Goal: Find specific page/section: Find specific page/section

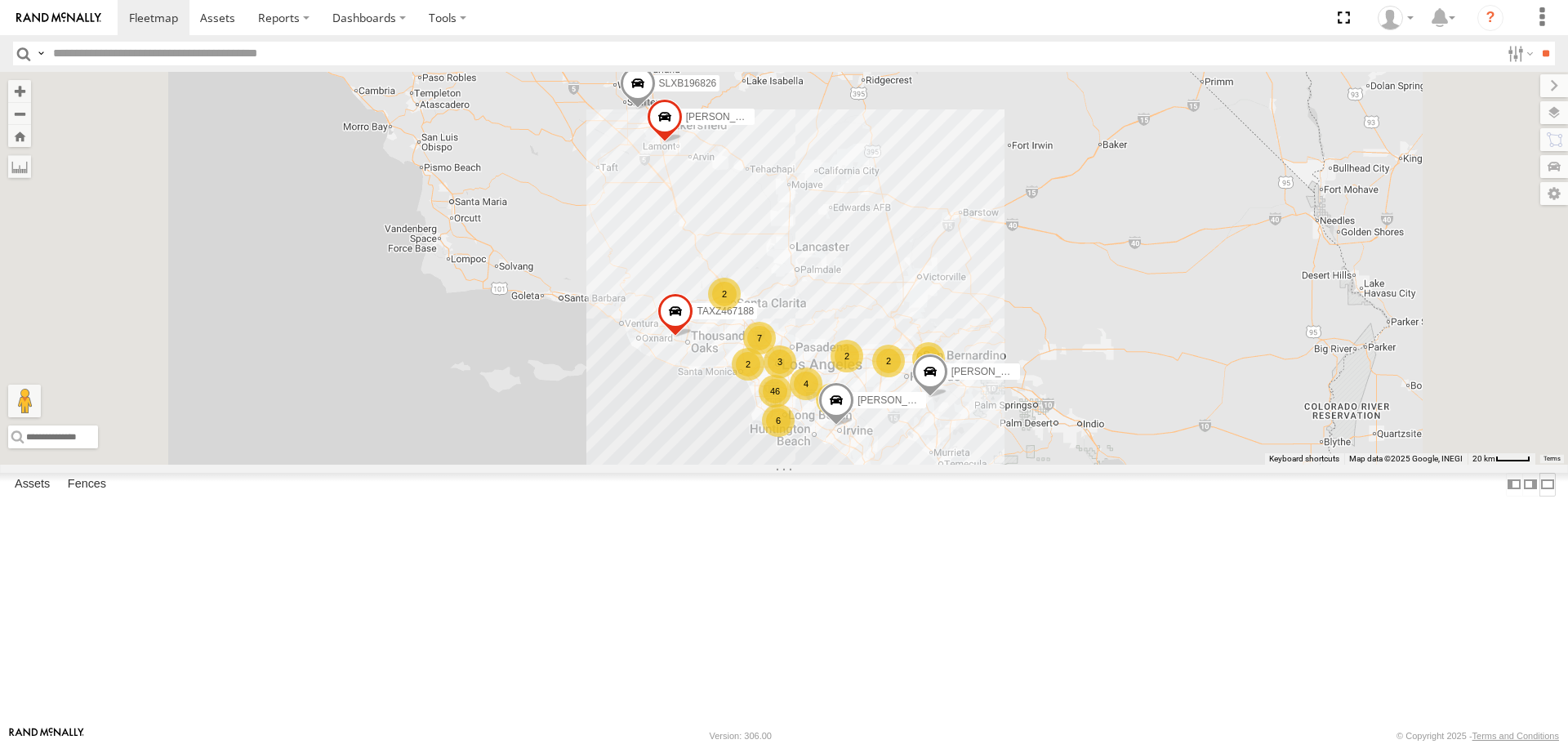
click at [1539, 496] on label at bounding box center [1547, 485] width 17 height 24
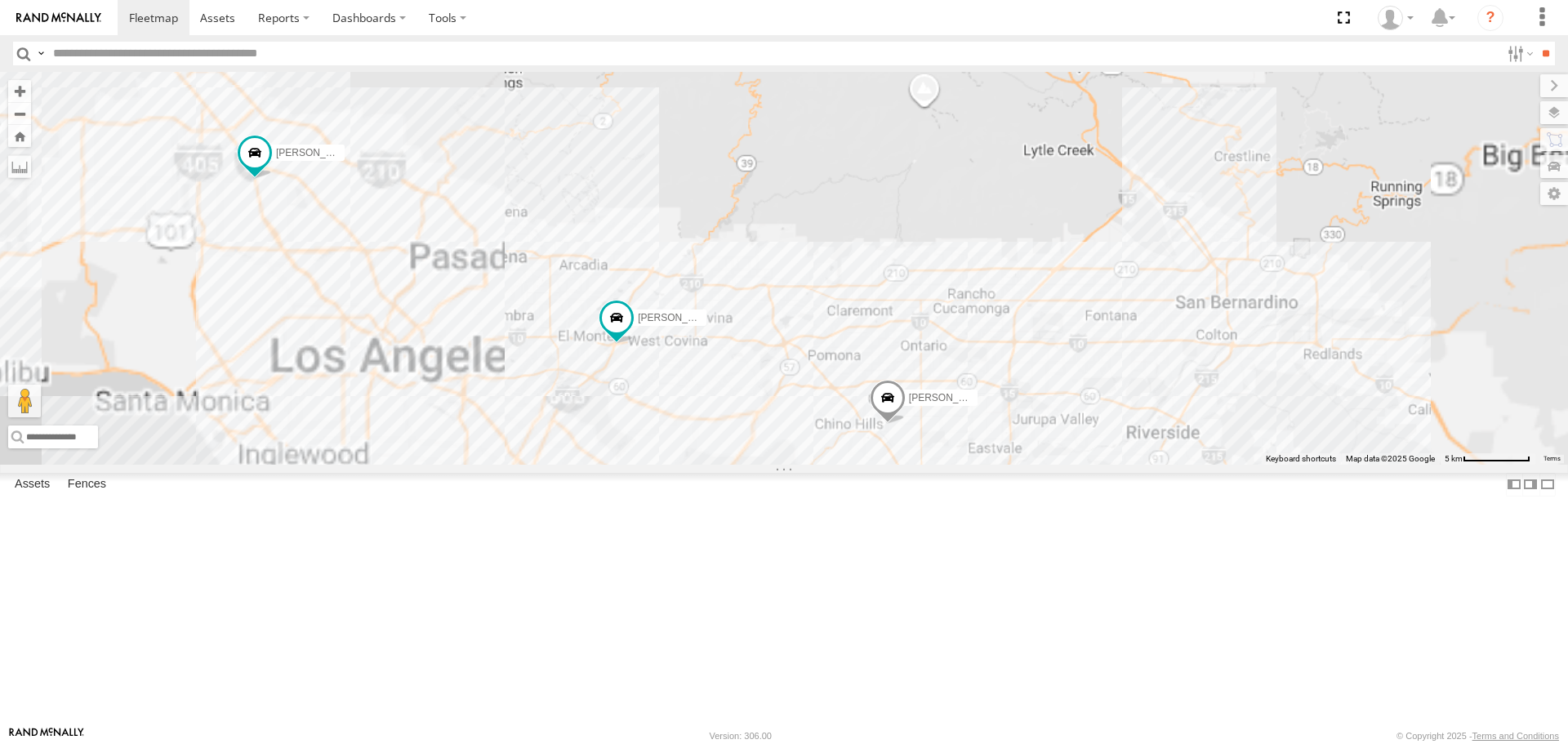
drag, startPoint x: 853, startPoint y: 418, endPoint x: 882, endPoint y: 298, distance: 123.5
click at [882, 299] on div "[PERSON_NAME] TAXZ467188 [PERSON_NAME]/T-1638 [PERSON_NAME]-1632 [PERSON_NAME] …" at bounding box center [784, 267] width 1568 height 392
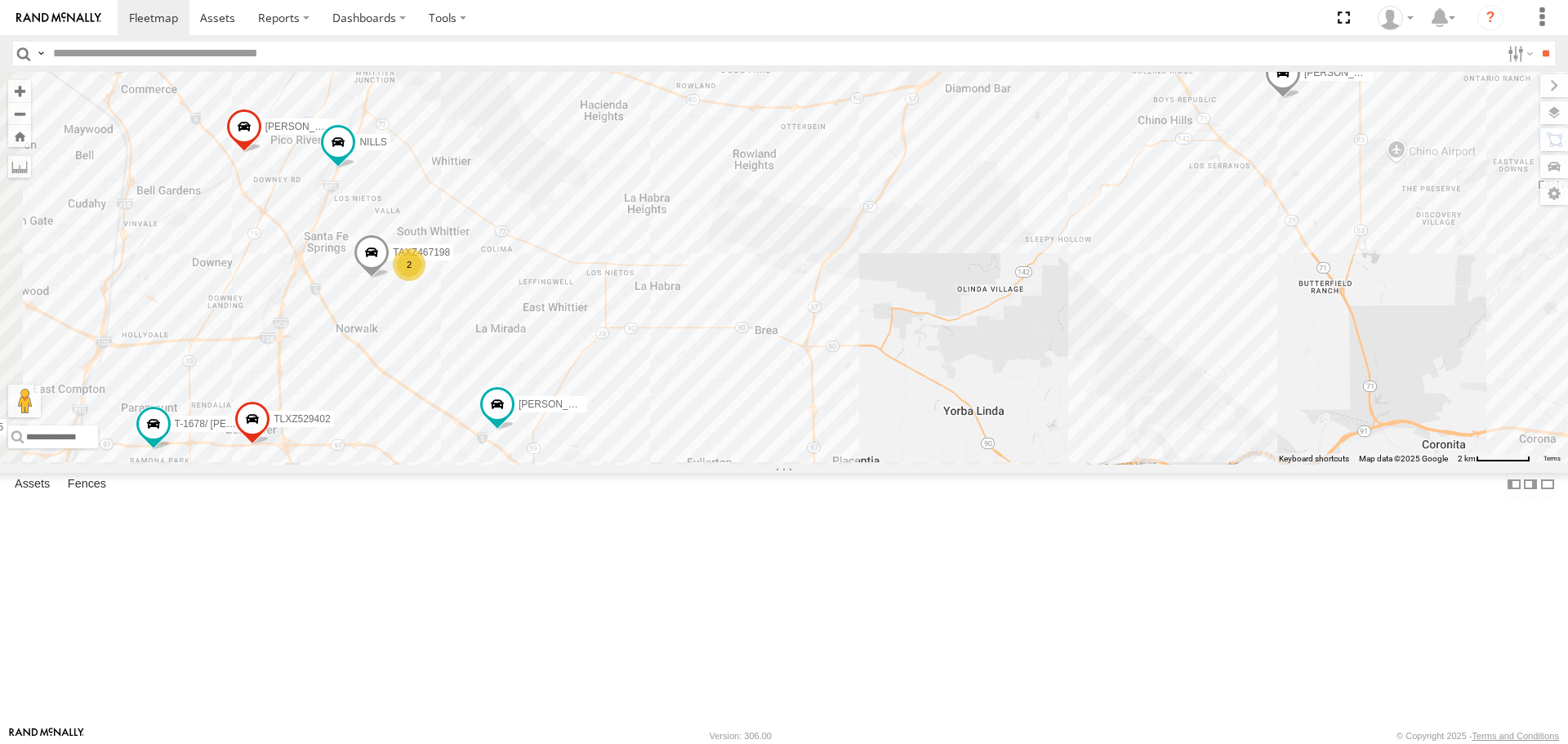
drag, startPoint x: 916, startPoint y: 335, endPoint x: 1103, endPoint y: 175, distance: 246.1
click at [1103, 175] on div "[PERSON_NAME] TAXZ467188 [PERSON_NAME]/T-1638 [PERSON_NAME]-1632 [PERSON_NAME] …" at bounding box center [784, 267] width 1568 height 392
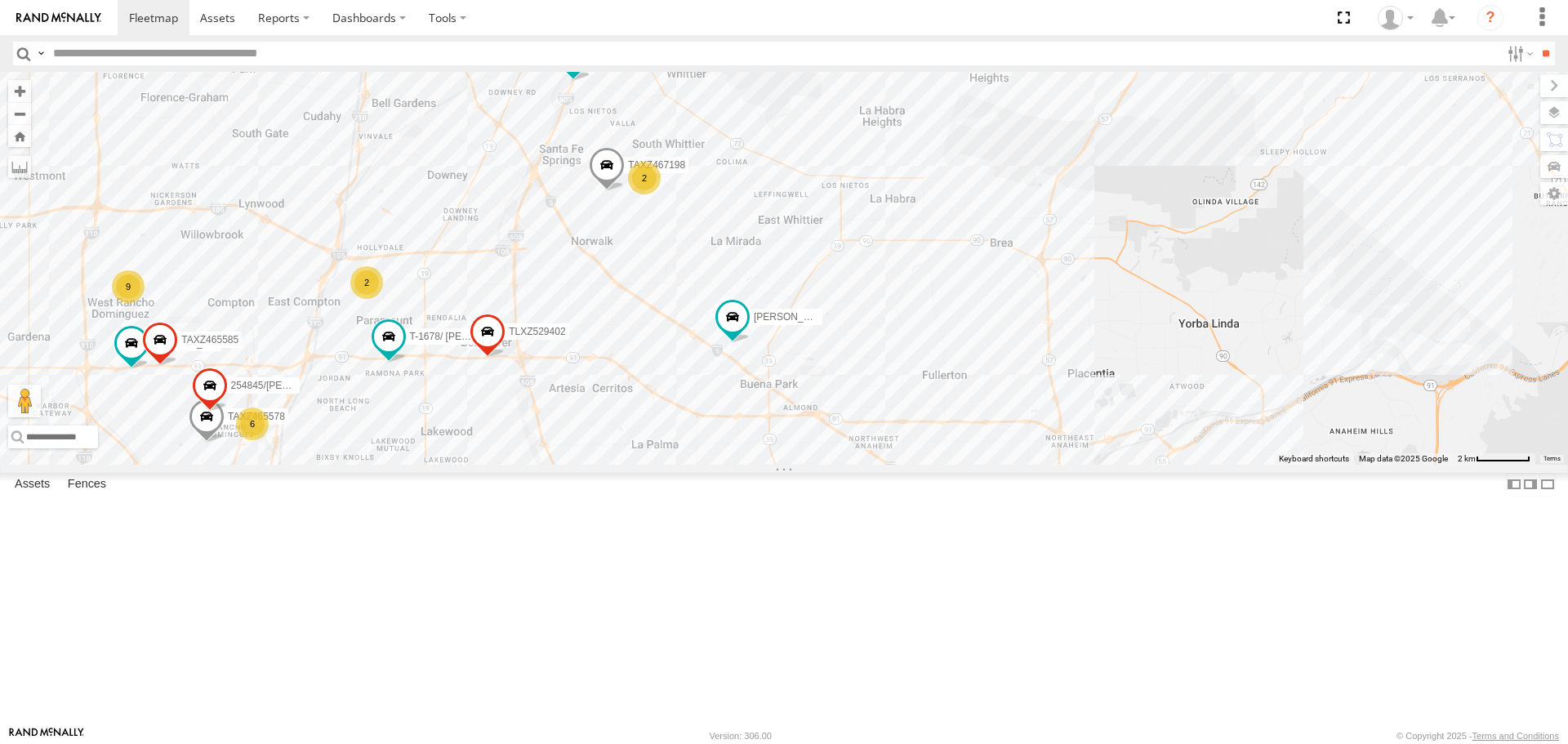
drag, startPoint x: 436, startPoint y: 340, endPoint x: 537, endPoint y: 316, distance: 103.8
click at [537, 316] on div "[PERSON_NAME] TAXZ467188 [PERSON_NAME]/T-1638 [PERSON_NAME]-1632 [PERSON_NAME] …" at bounding box center [784, 267] width 1568 height 392
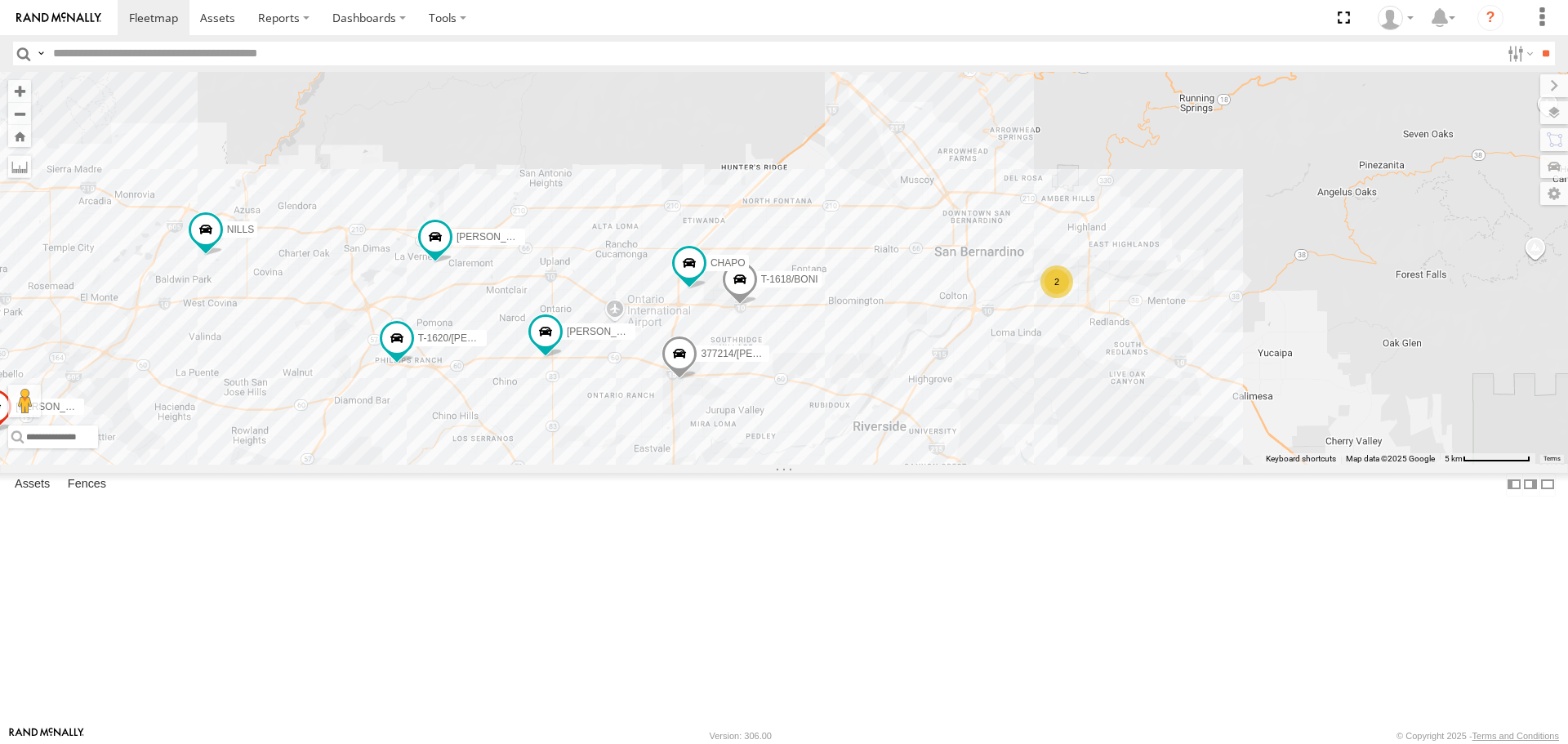
drag, startPoint x: 1016, startPoint y: 495, endPoint x: 1016, endPoint y: 476, distance: 19.0
click at [1016, 464] on div "[PERSON_NAME]/337202 [PERSON_NAME]/T-1625 [PERSON_NAME]/T-1623 [PERSON_NAME]/T-…" at bounding box center [784, 267] width 1568 height 392
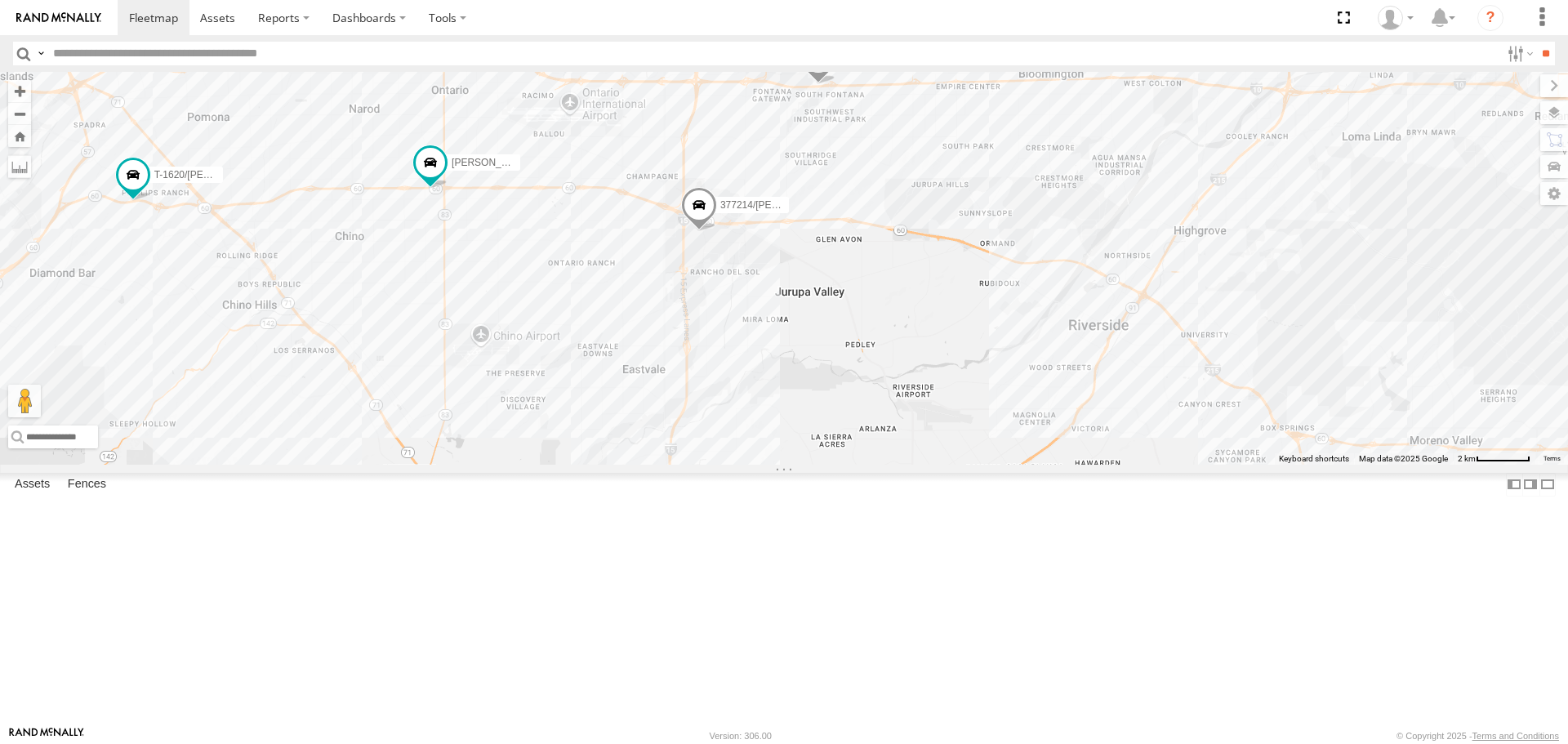
drag, startPoint x: 816, startPoint y: 366, endPoint x: 876, endPoint y: 341, distance: 65.0
click at [876, 341] on div "[PERSON_NAME]/337202 [PERSON_NAME]/T-1625 [PERSON_NAME]/T-1623 [PERSON_NAME]/T-…" at bounding box center [784, 267] width 1568 height 392
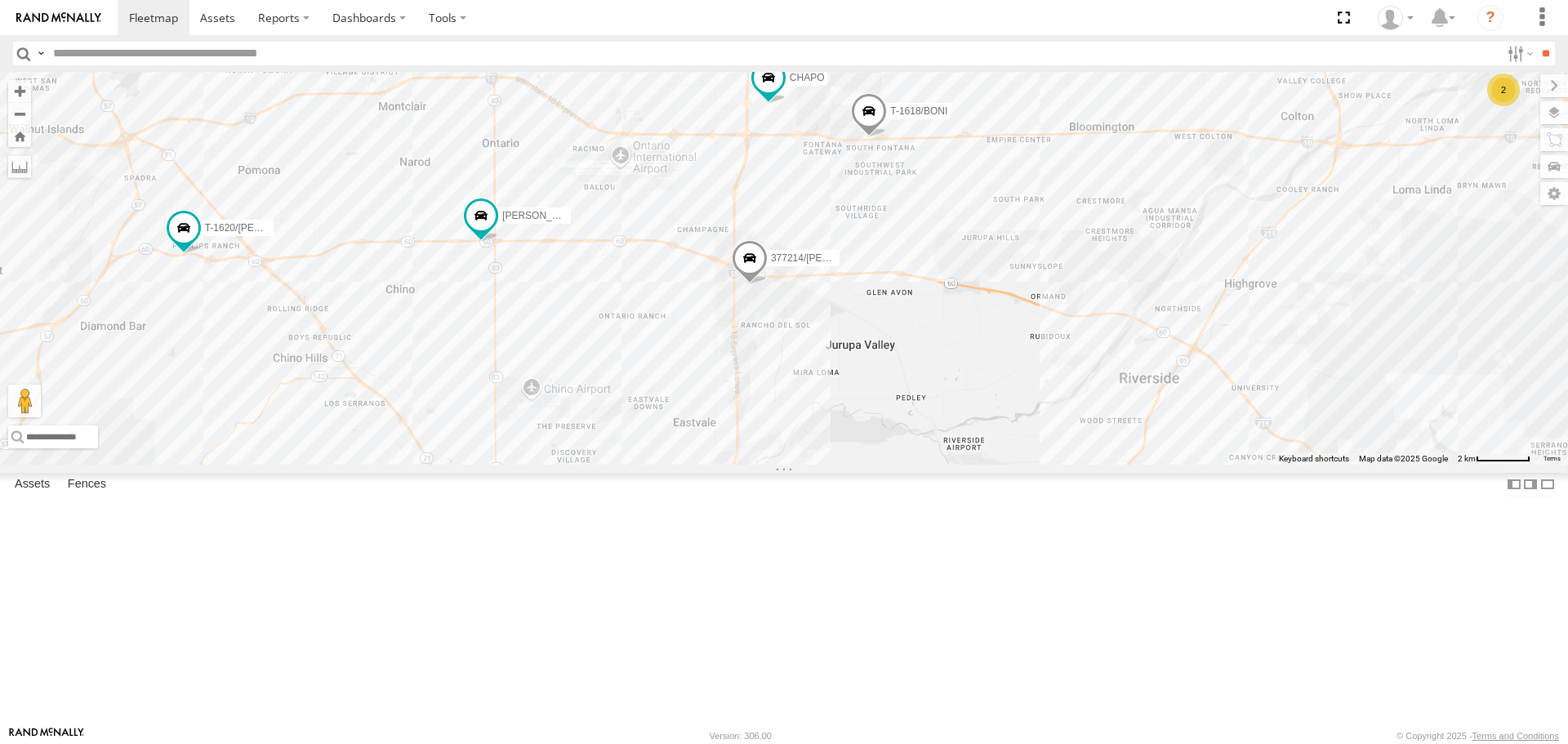
drag, startPoint x: 597, startPoint y: 328, endPoint x: 641, endPoint y: 464, distance: 142.9
click at [641, 464] on div "[PERSON_NAME]/337202 [PERSON_NAME]/T-1625 [PERSON_NAME]/T-1623 [PERSON_NAME]/T-…" at bounding box center [784, 267] width 1568 height 392
